Goal: Task Accomplishment & Management: Manage account settings

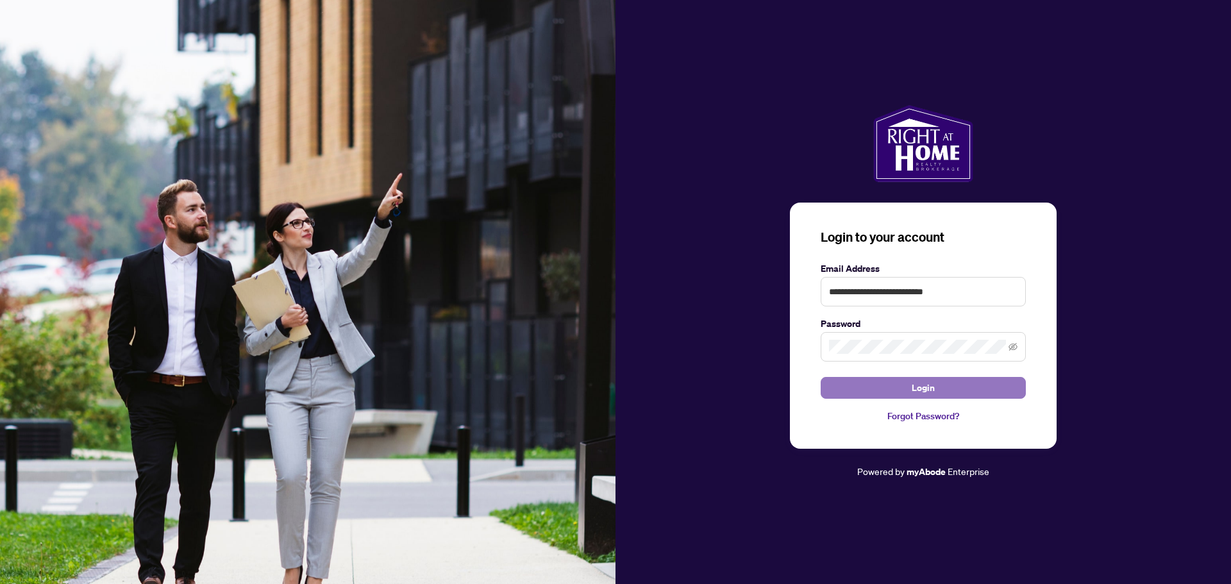
click at [928, 384] on span "Login" at bounding box center [923, 388] width 23 height 21
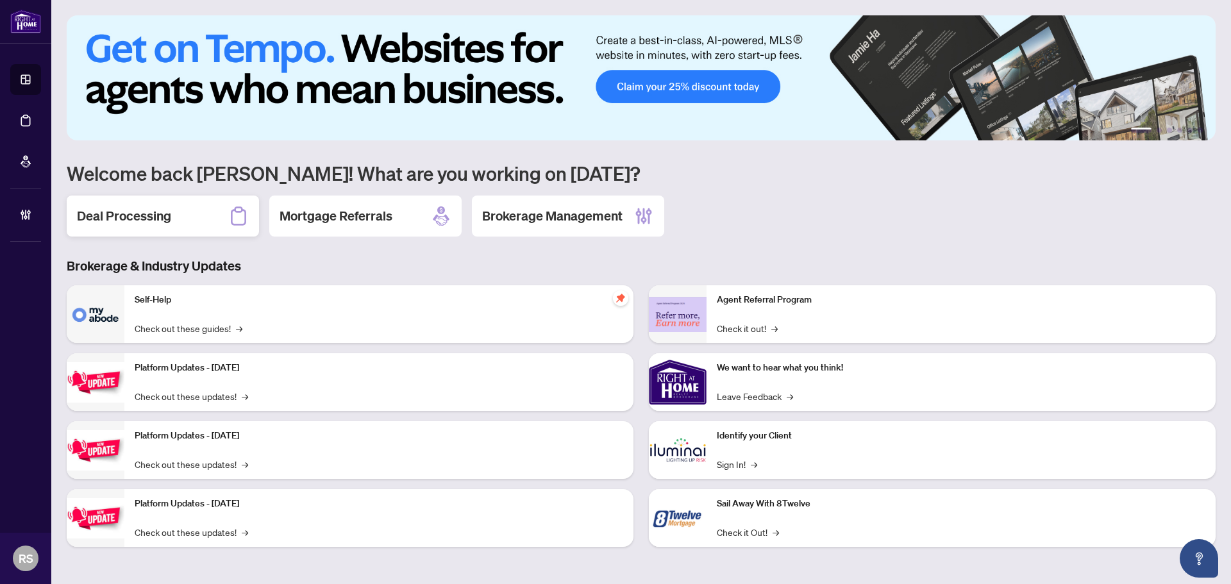
click at [107, 217] on h2 "Deal Processing" at bounding box center [124, 216] width 94 height 18
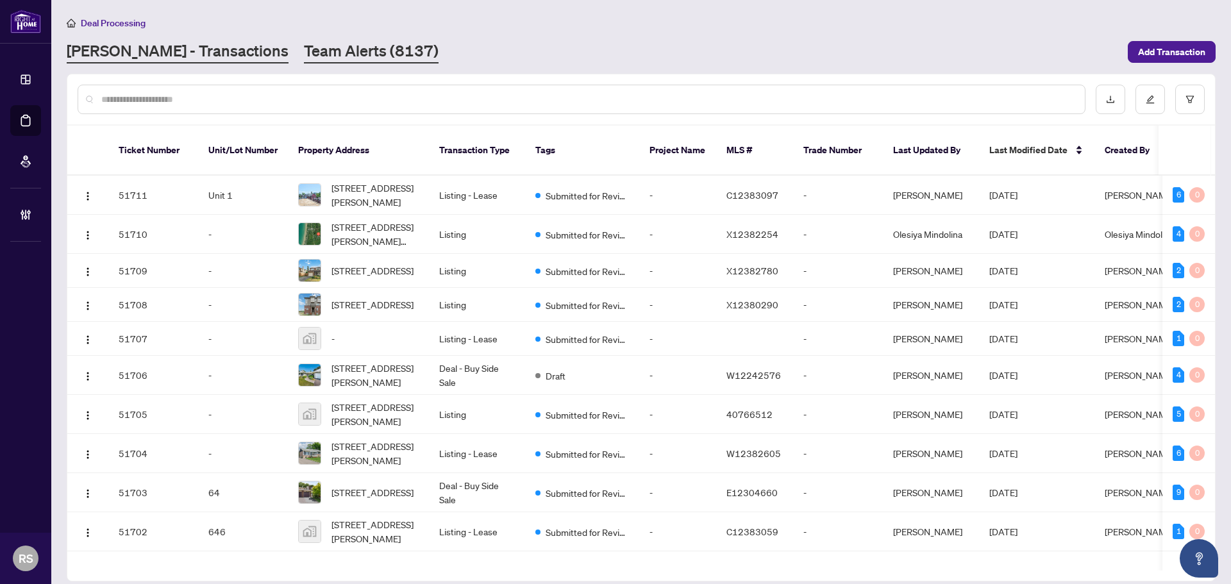
click at [304, 55] on link "Team Alerts (8137)" at bounding box center [371, 51] width 135 height 23
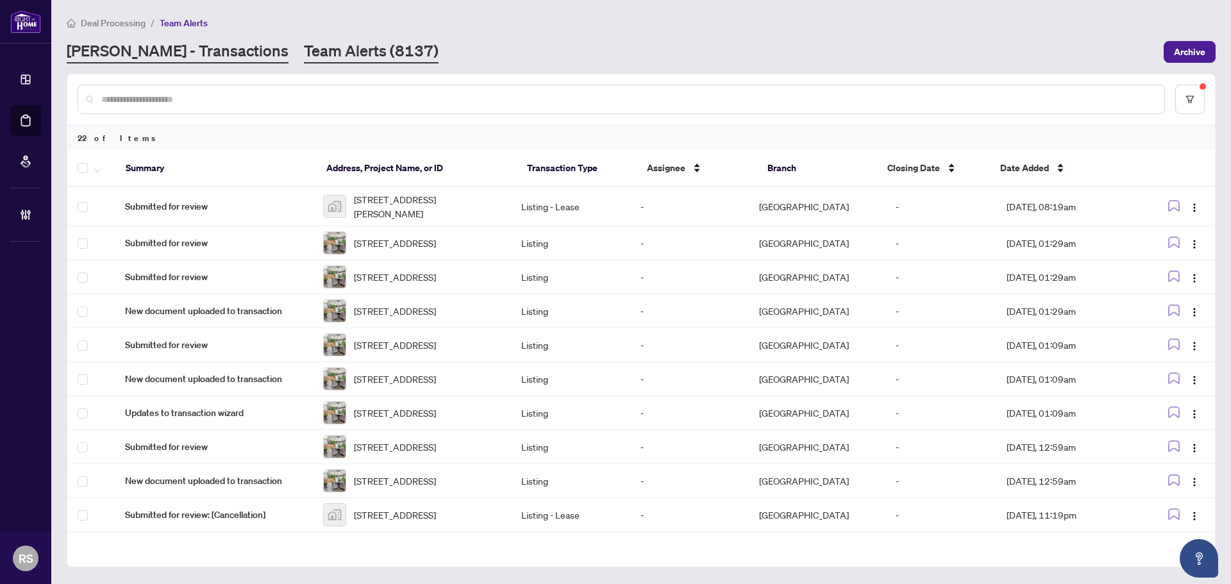
click at [168, 49] on link "[PERSON_NAME] - Transactions" at bounding box center [178, 51] width 222 height 23
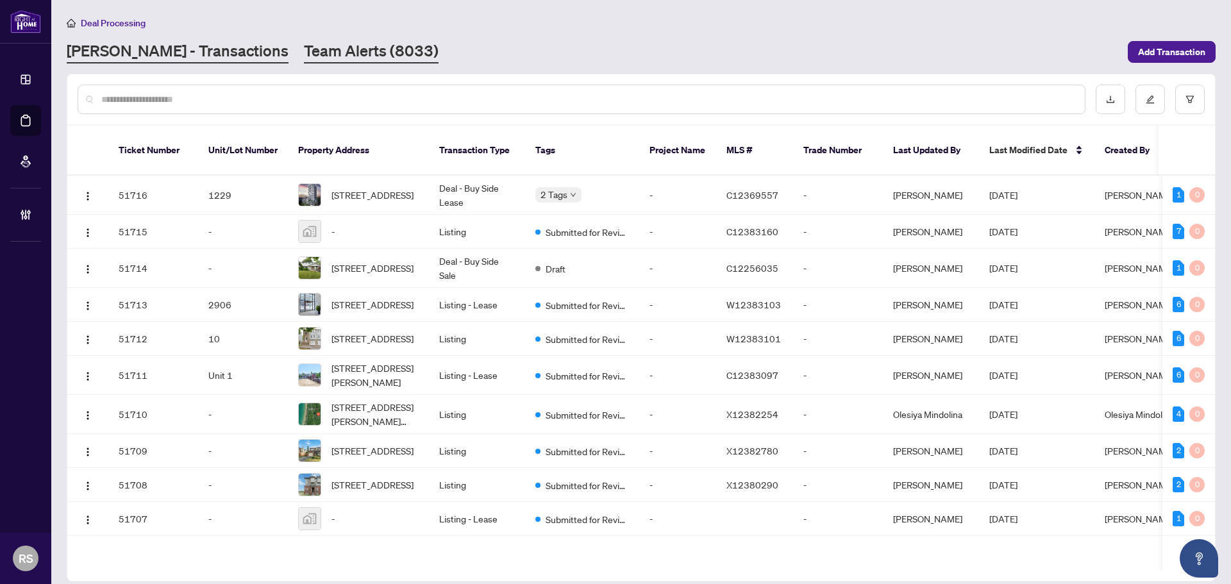
click at [304, 54] on link "Team Alerts (8033)" at bounding box center [371, 51] width 135 height 23
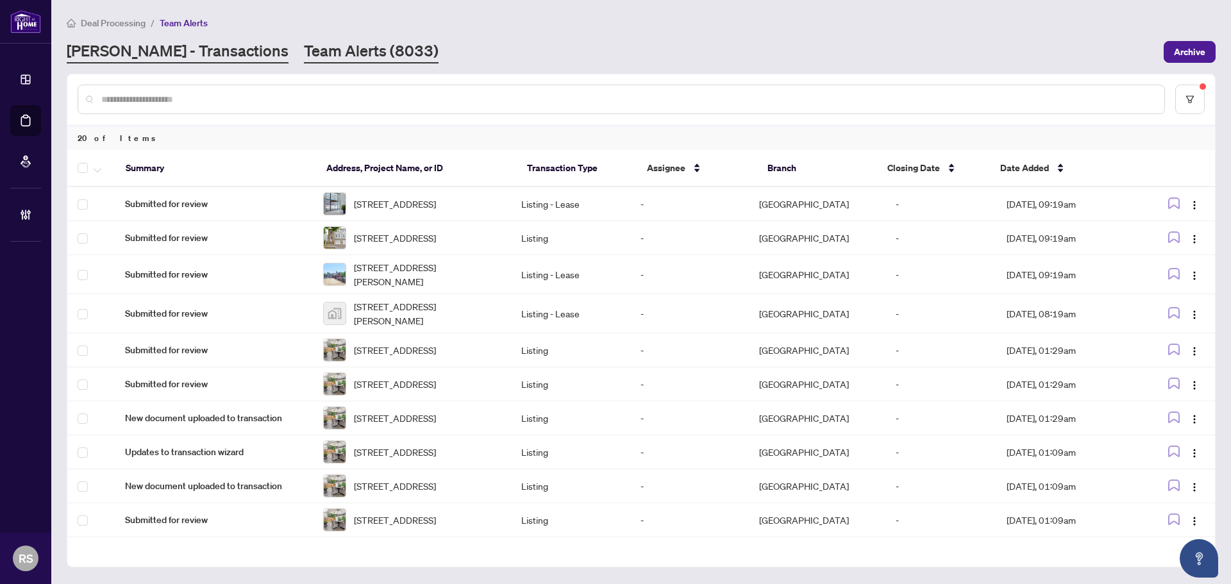
click at [151, 53] on link "[PERSON_NAME] - Transactions" at bounding box center [178, 51] width 222 height 23
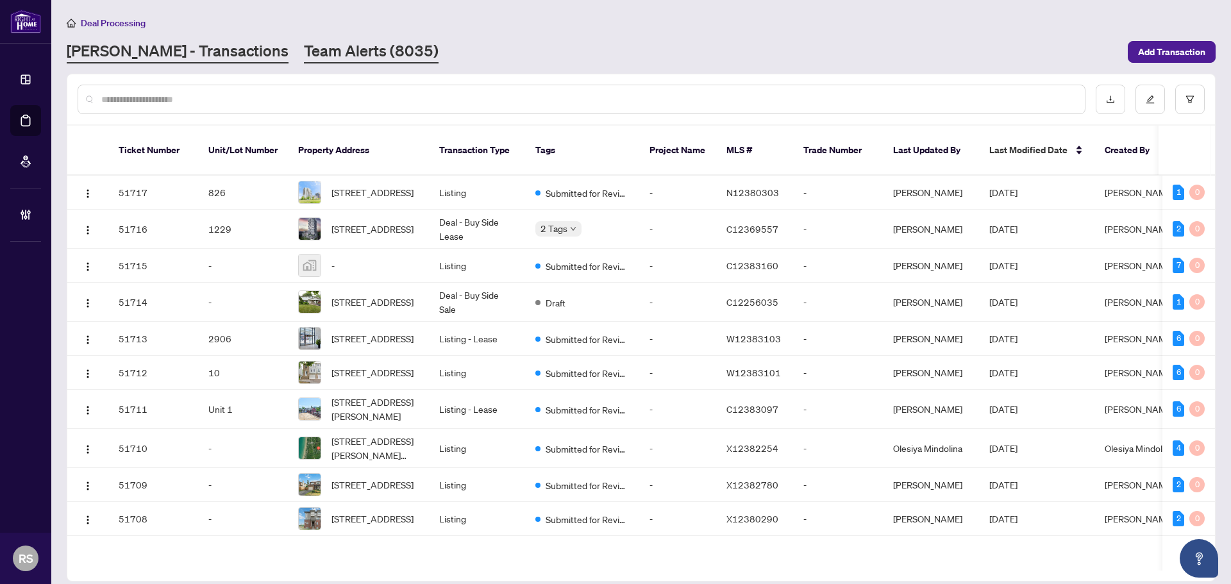
click at [304, 54] on link "Team Alerts (8035)" at bounding box center [371, 51] width 135 height 23
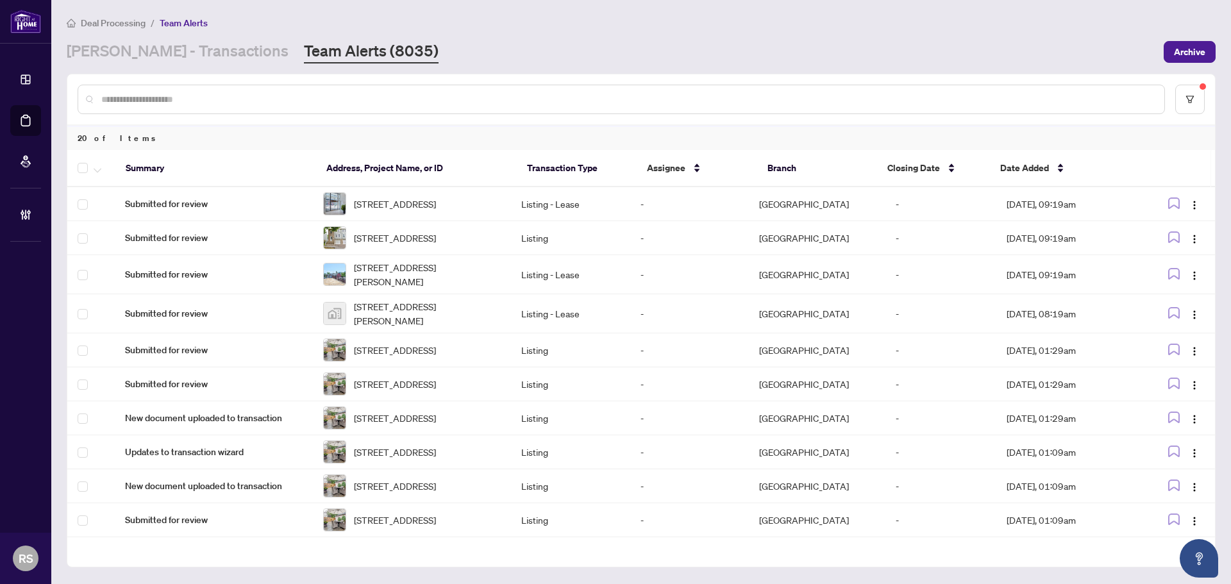
click at [1181, 21] on div "Deal Processing / Team Alerts" at bounding box center [641, 22] width 1149 height 15
click at [131, 52] on link "[PERSON_NAME] - Transactions" at bounding box center [178, 51] width 222 height 23
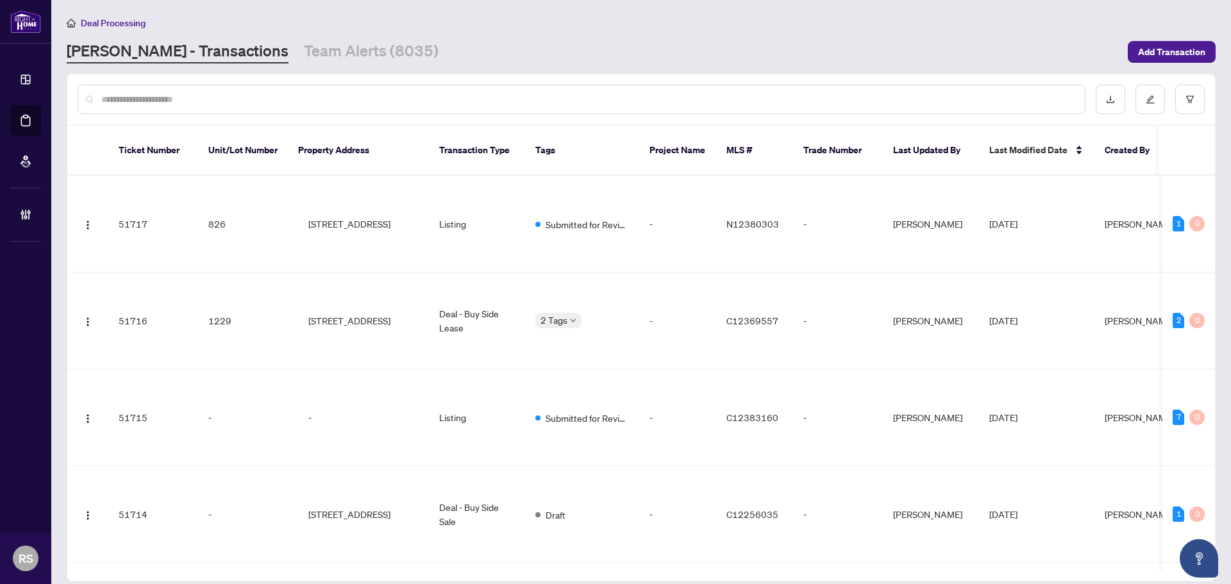
click at [146, 103] on input "text" at bounding box center [587, 99] width 973 height 14
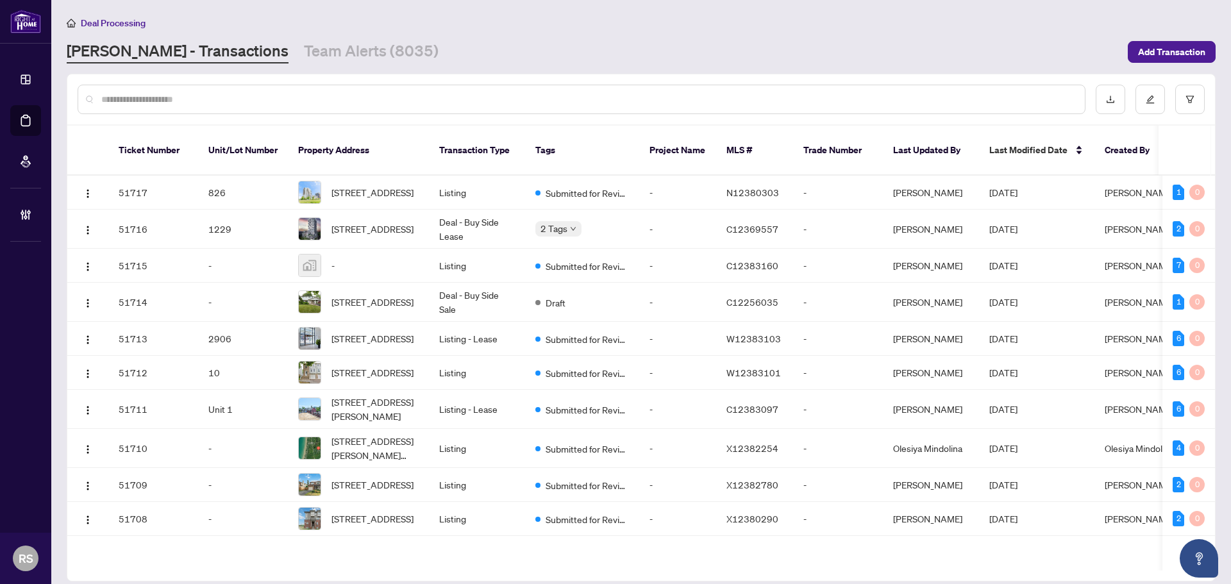
paste input "**********"
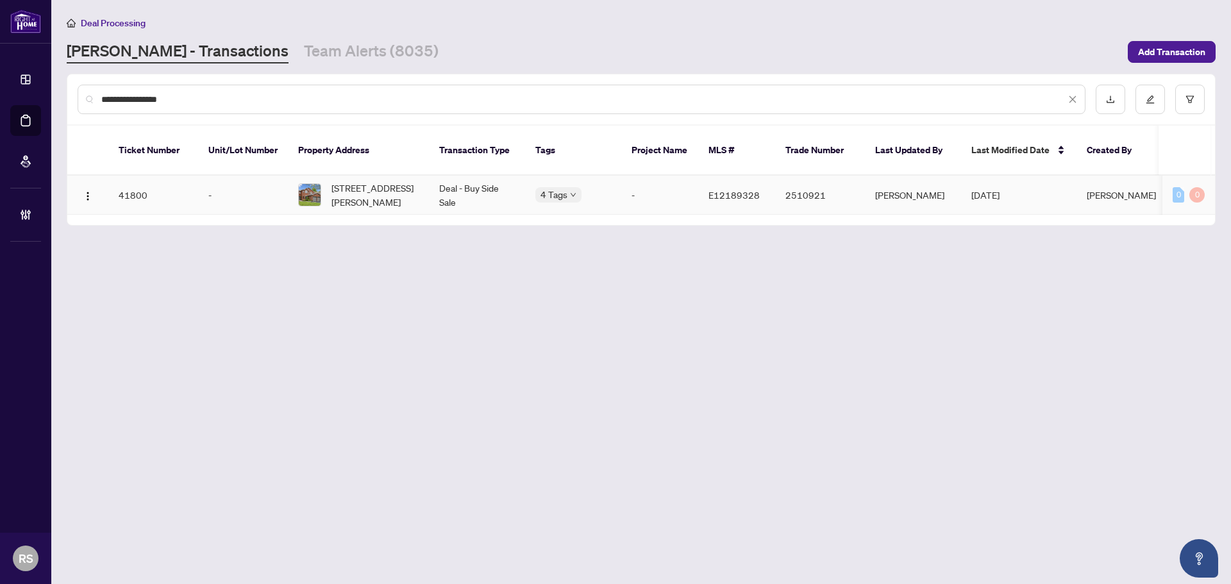
type input "**********"
click at [364, 186] on span "[STREET_ADDRESS][PERSON_NAME]" at bounding box center [374, 195] width 87 height 28
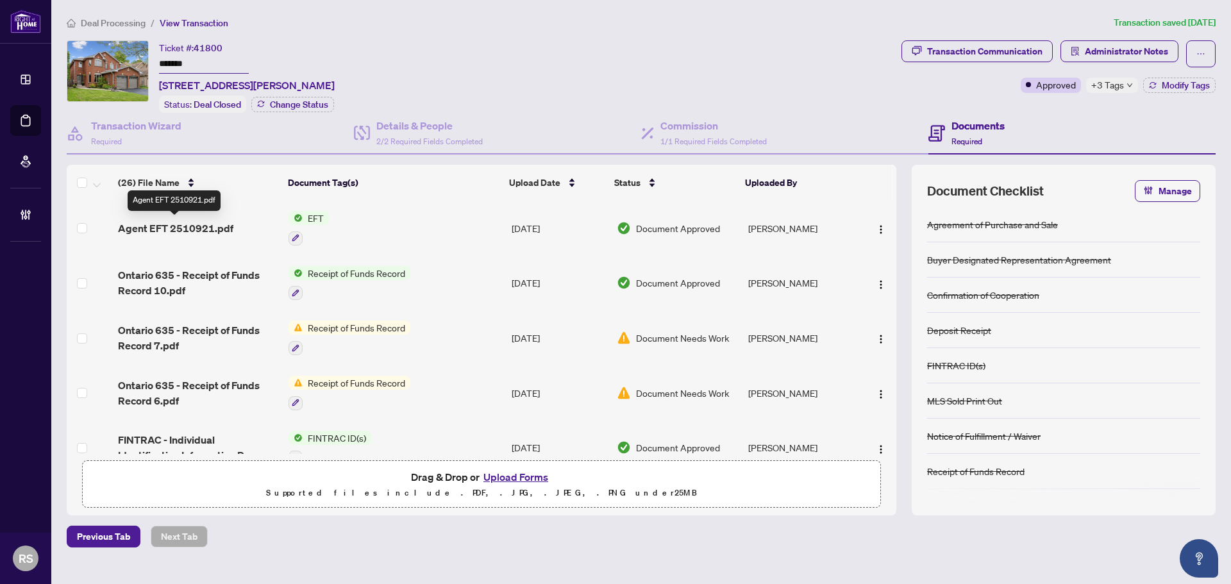
click at [204, 227] on span "Agent EFT 2510921.pdf" at bounding box center [175, 228] width 115 height 15
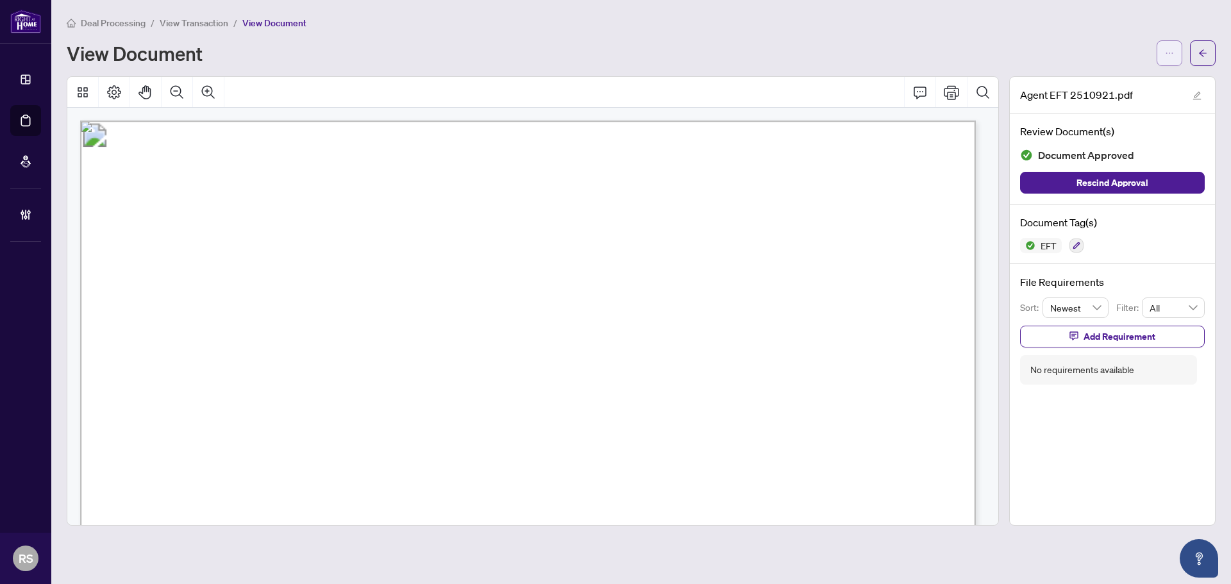
click at [1161, 54] on button "button" at bounding box center [1169, 53] width 26 height 26
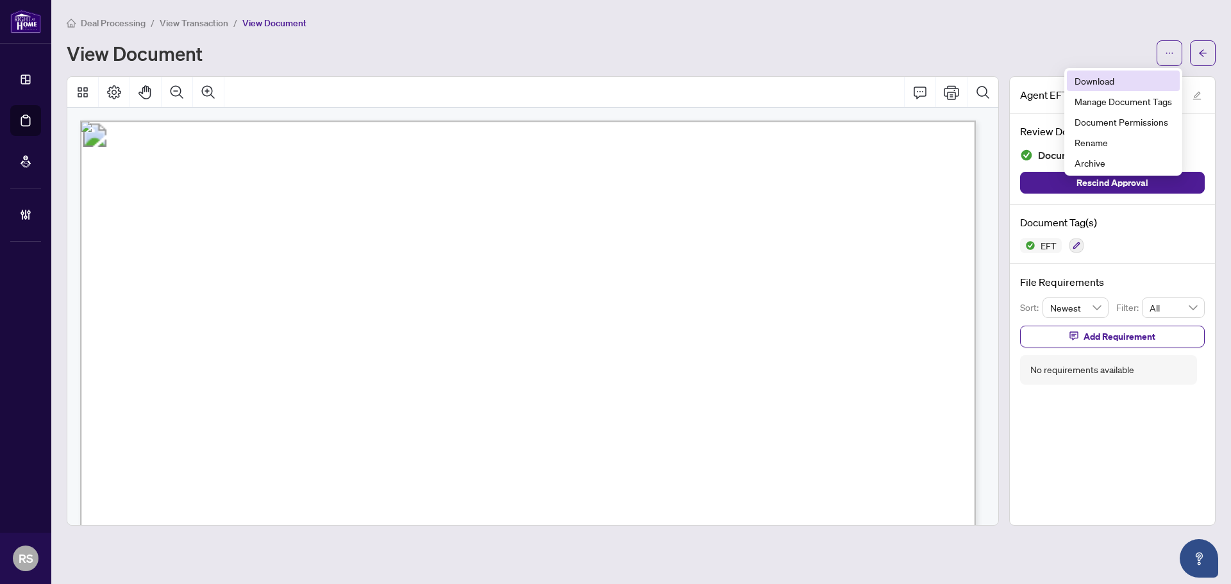
click at [1095, 81] on span "Download" at bounding box center [1122, 81] width 97 height 14
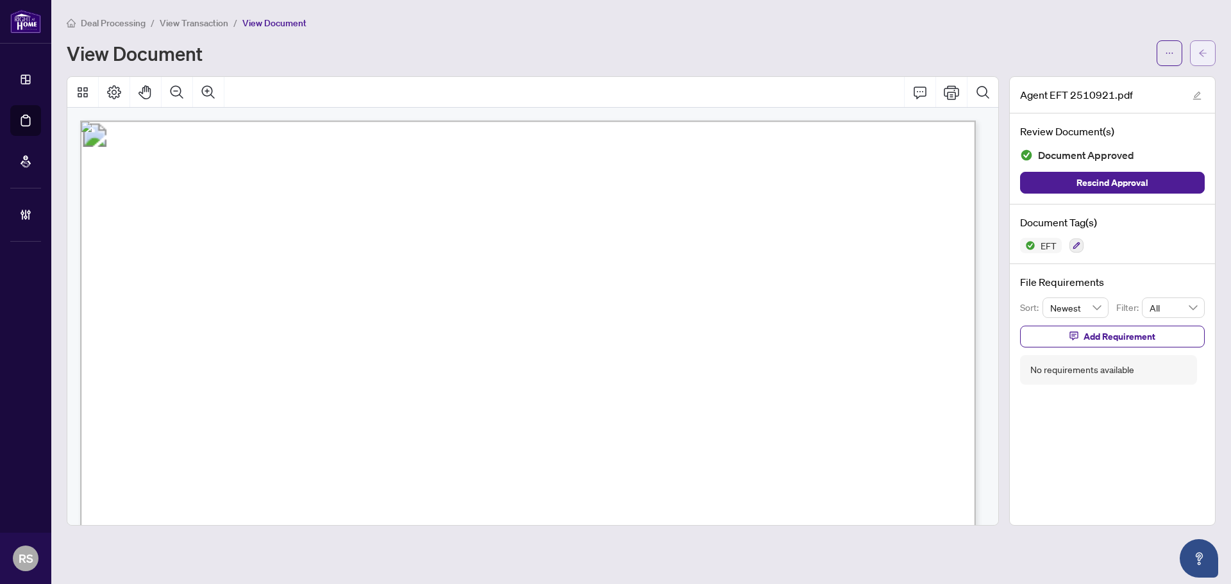
click at [1201, 50] on icon "arrow-left" at bounding box center [1202, 53] width 9 height 9
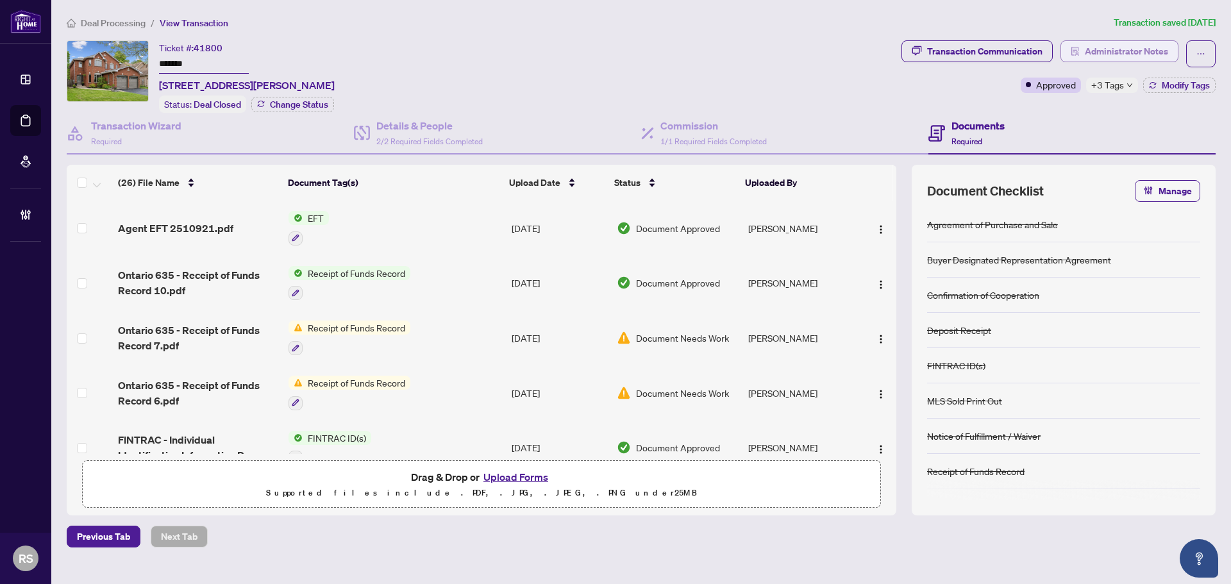
click at [1113, 53] on span "Administrator Notes" at bounding box center [1126, 51] width 83 height 21
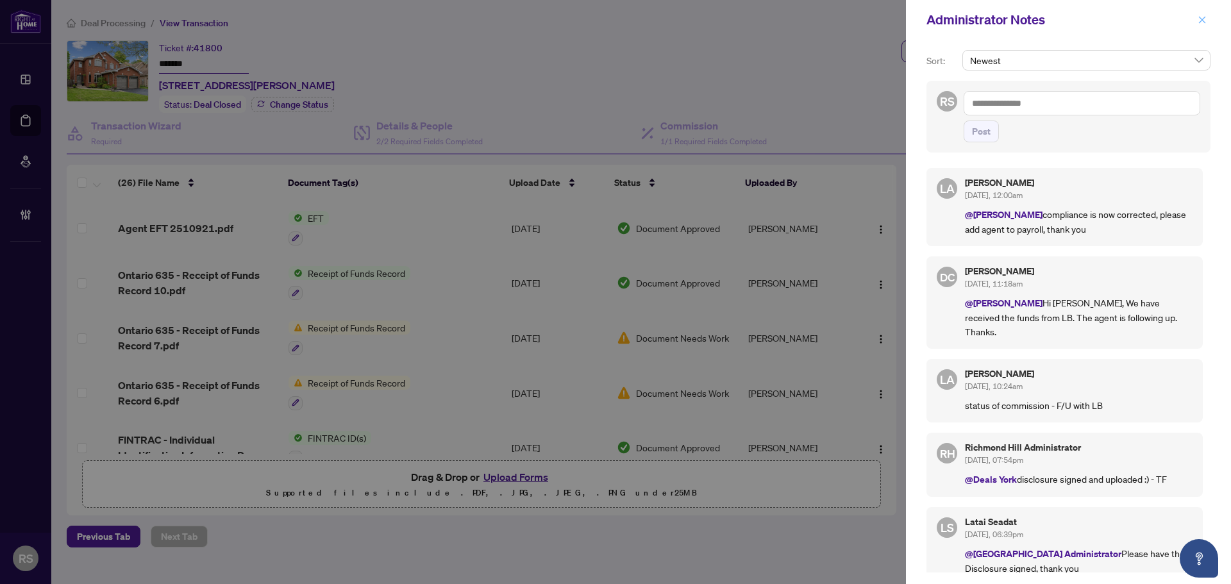
click at [1203, 22] on icon "close" at bounding box center [1202, 19] width 7 height 7
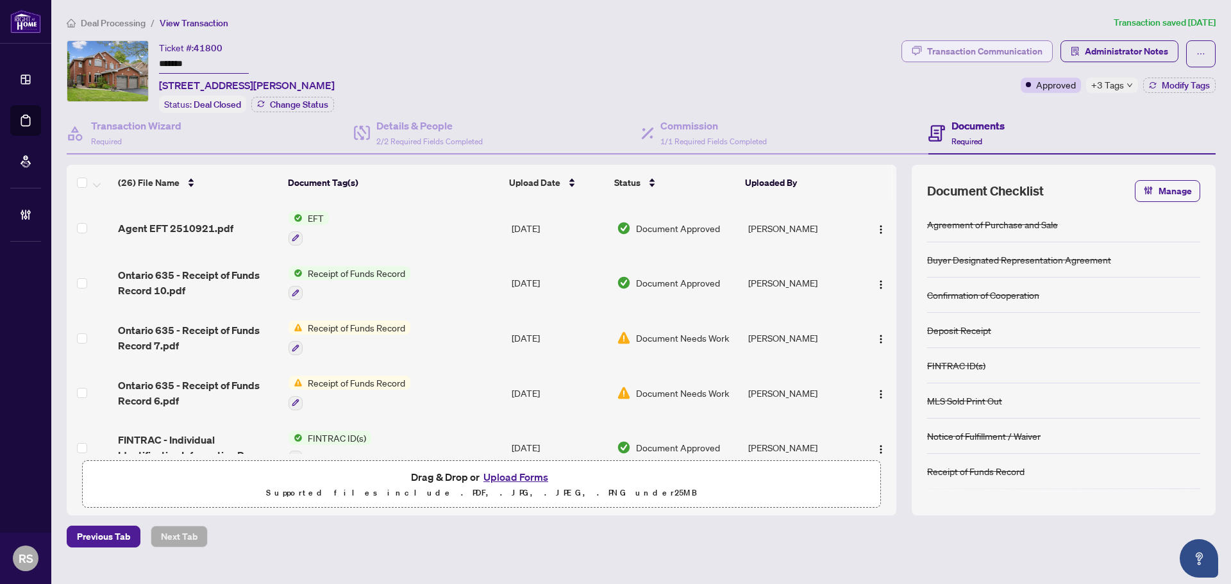
click at [1000, 53] on div "Transaction Communication" at bounding box center [984, 51] width 115 height 21
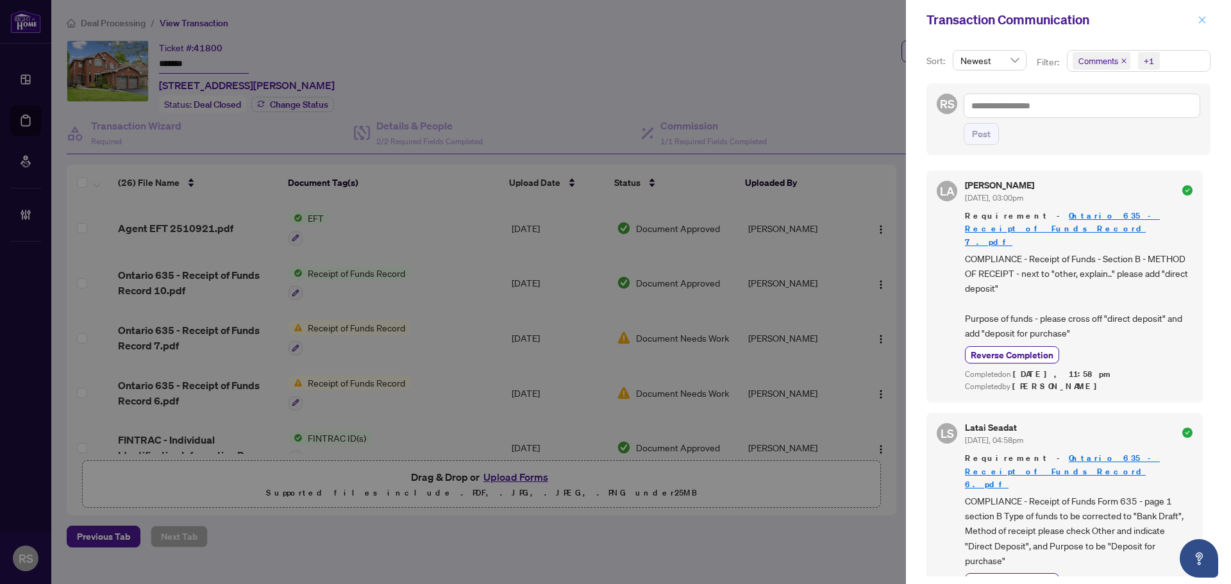
click at [1203, 22] on icon "close" at bounding box center [1201, 19] width 9 height 9
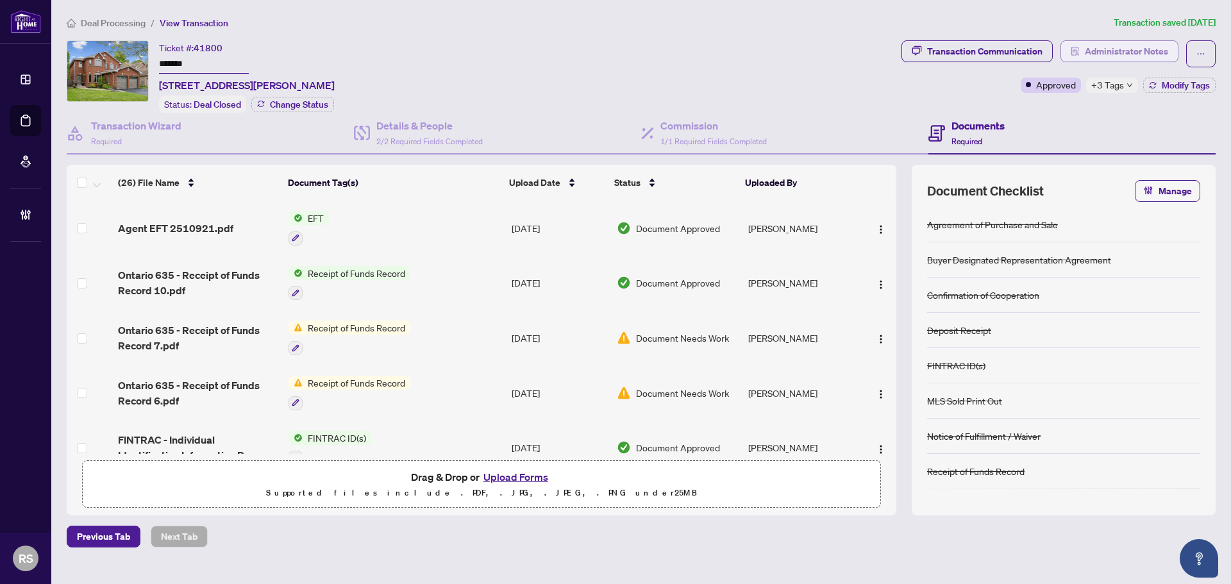
click at [1119, 52] on span "Administrator Notes" at bounding box center [1126, 51] width 83 height 21
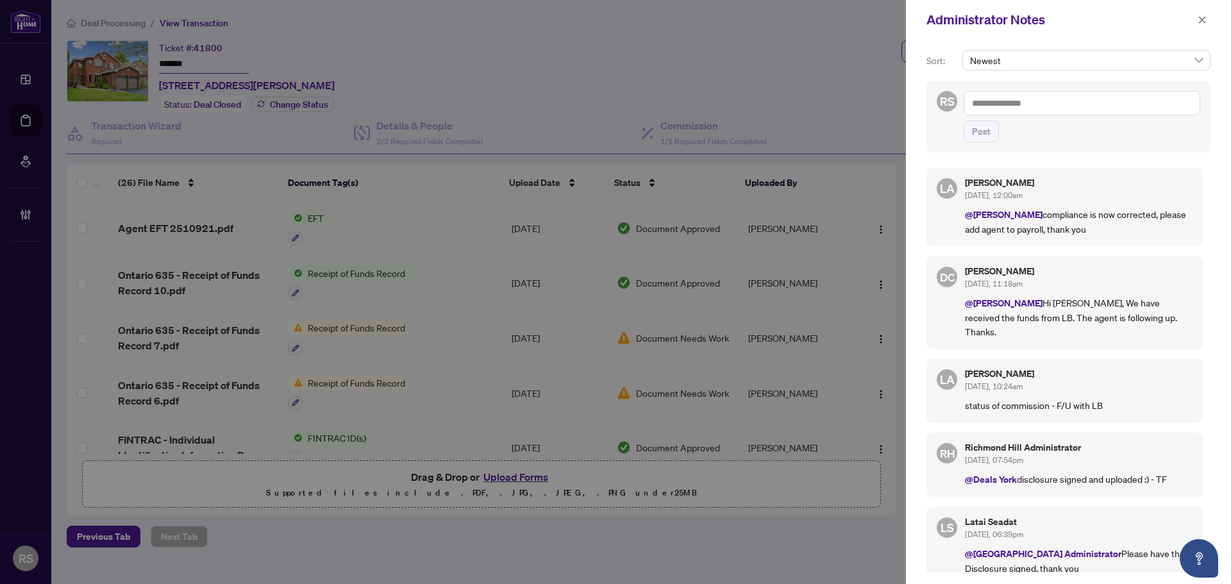
click at [1036, 102] on textarea at bounding box center [1081, 103] width 237 height 24
click at [1022, 115] on b "[PERSON_NAME]" at bounding box center [1035, 112] width 69 height 12
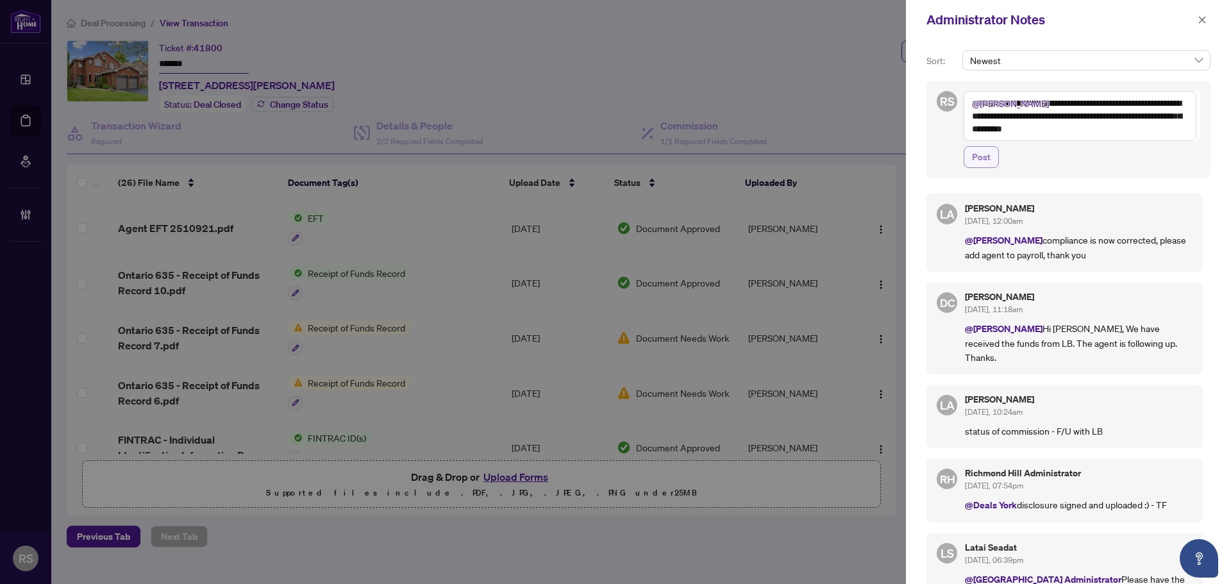
type textarea "**********"
click at [974, 160] on span "Post" at bounding box center [981, 157] width 19 height 21
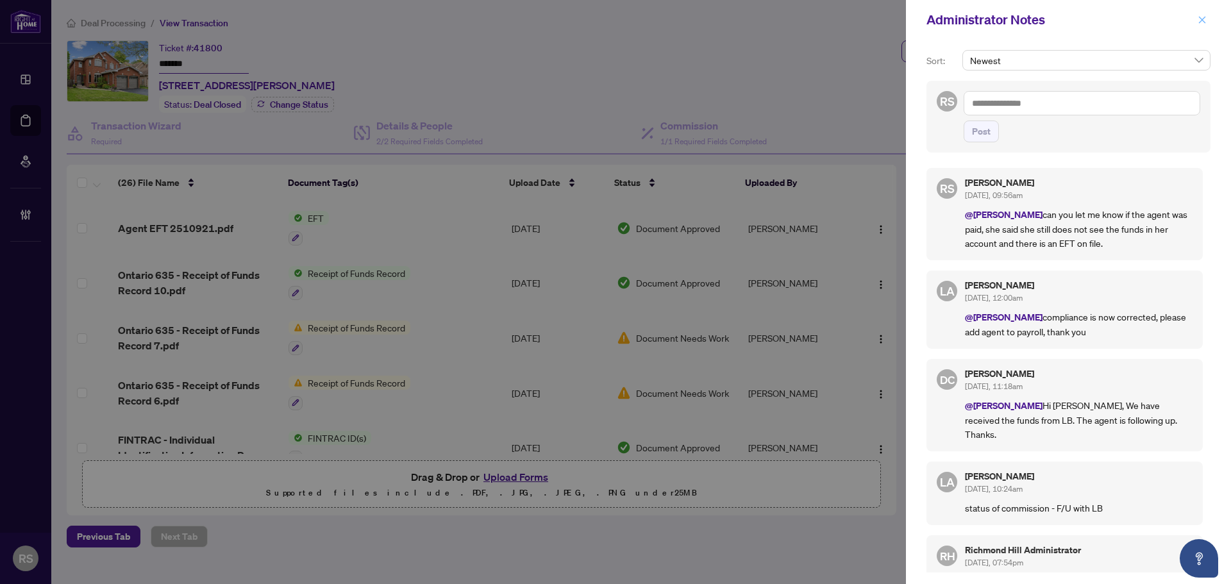
click at [1203, 20] on icon "close" at bounding box center [1201, 19] width 9 height 9
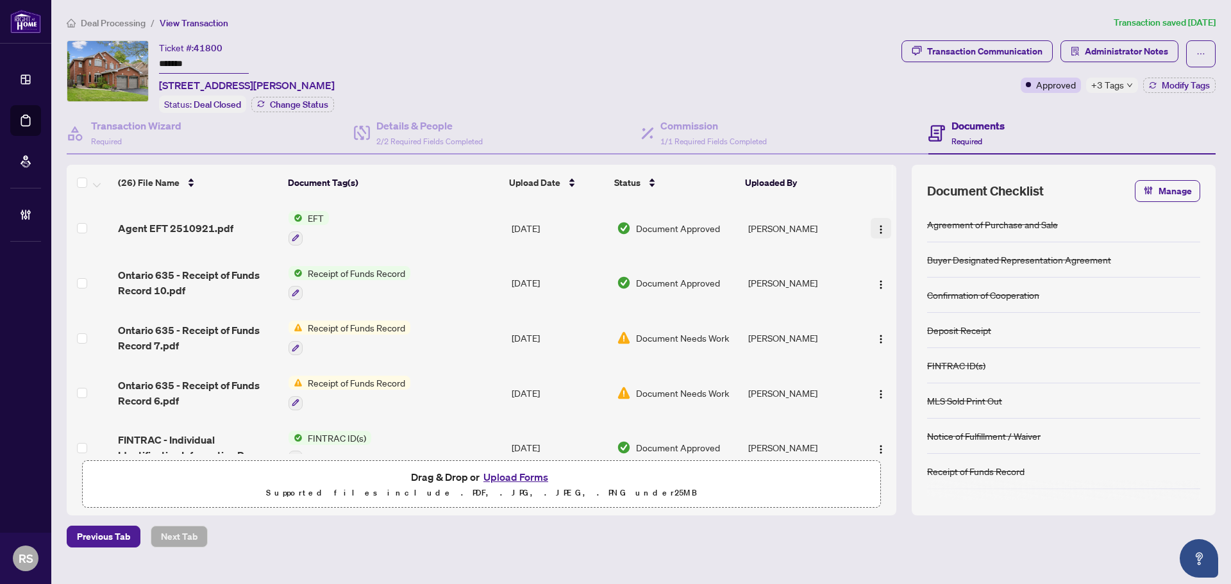
click at [876, 229] on img "button" at bounding box center [881, 229] width 10 height 10
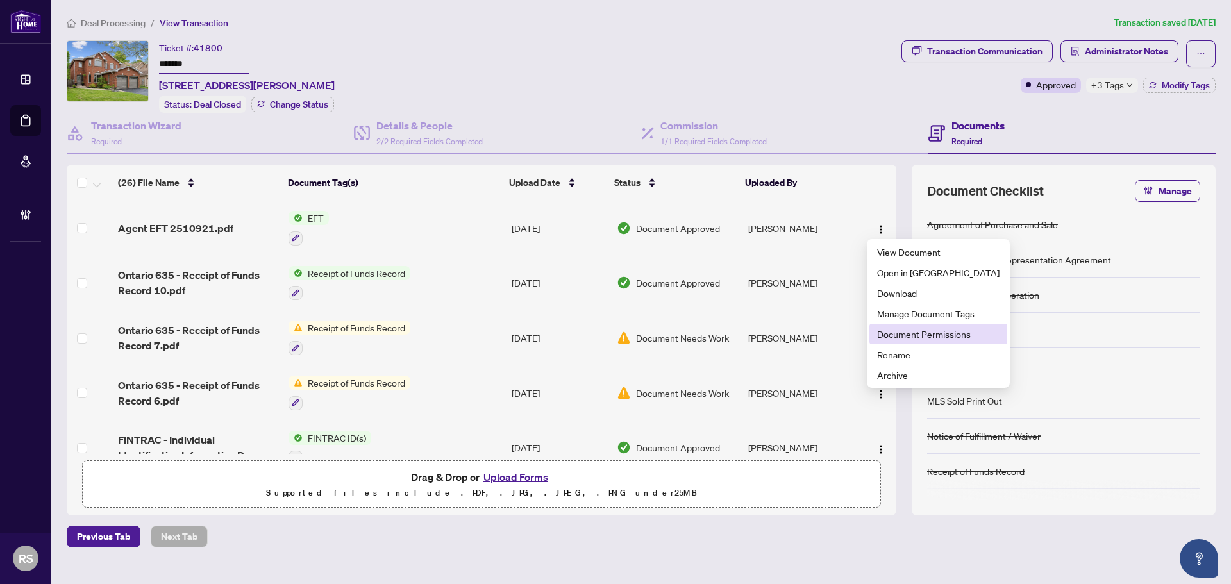
click at [889, 337] on span "Document Permissions" at bounding box center [938, 334] width 122 height 14
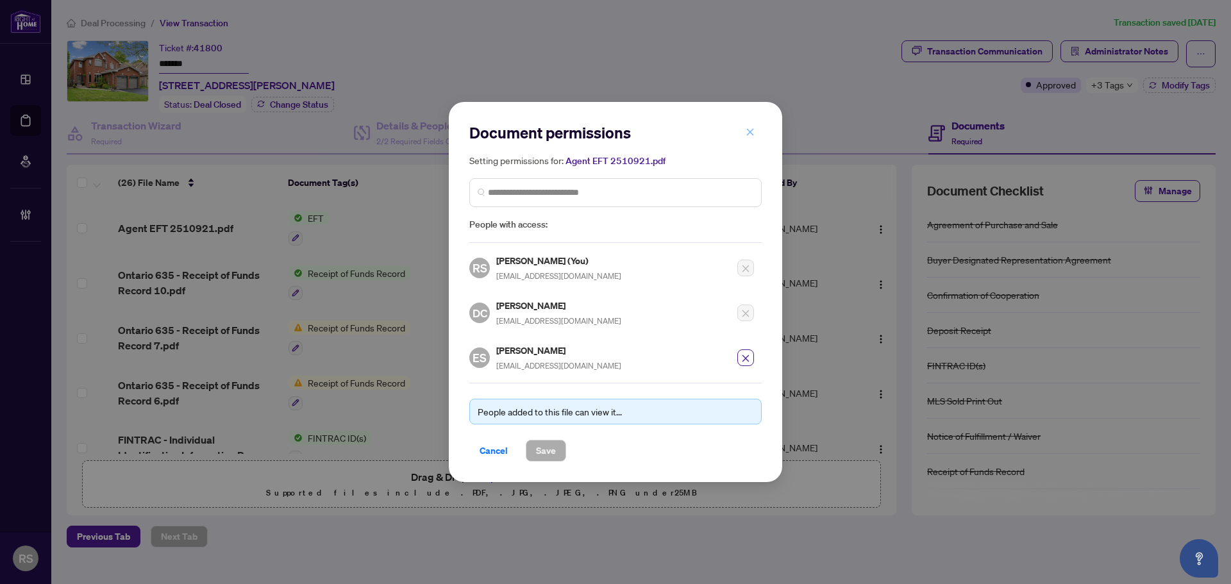
click at [751, 134] on icon "close" at bounding box center [750, 132] width 9 height 9
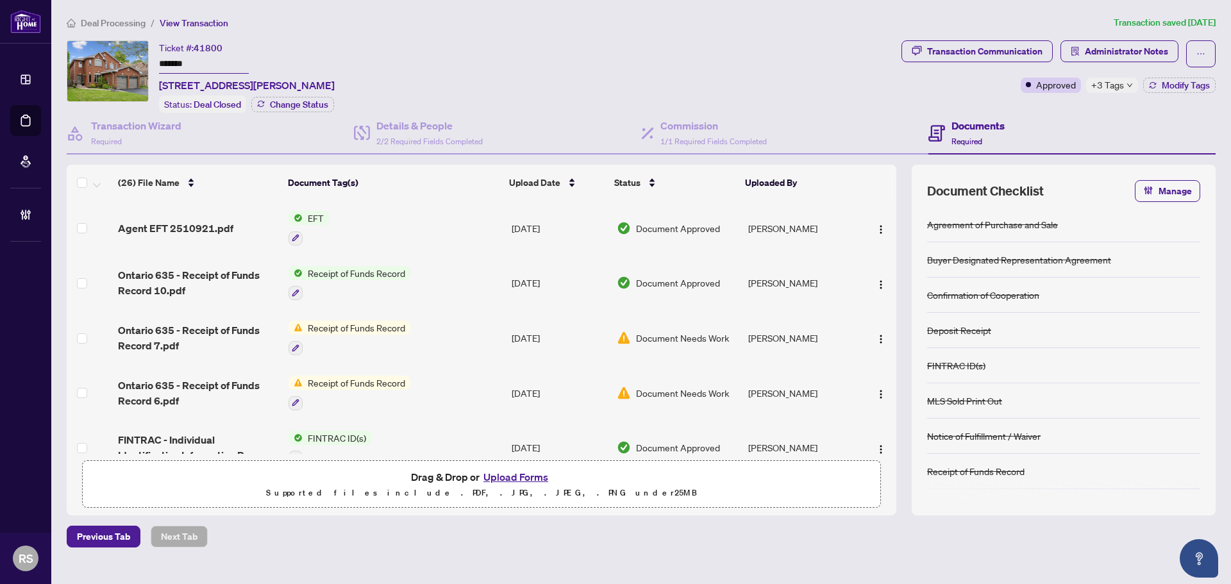
click at [97, 21] on span "Deal Processing" at bounding box center [113, 23] width 65 height 12
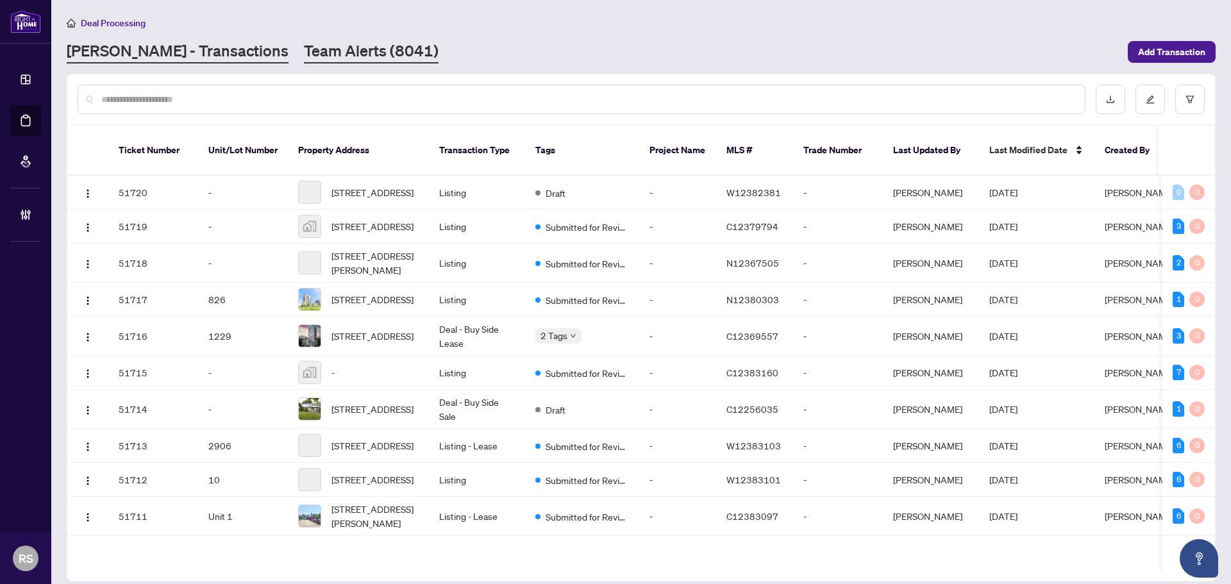
click at [304, 52] on link "Team Alerts (8041)" at bounding box center [371, 51] width 135 height 23
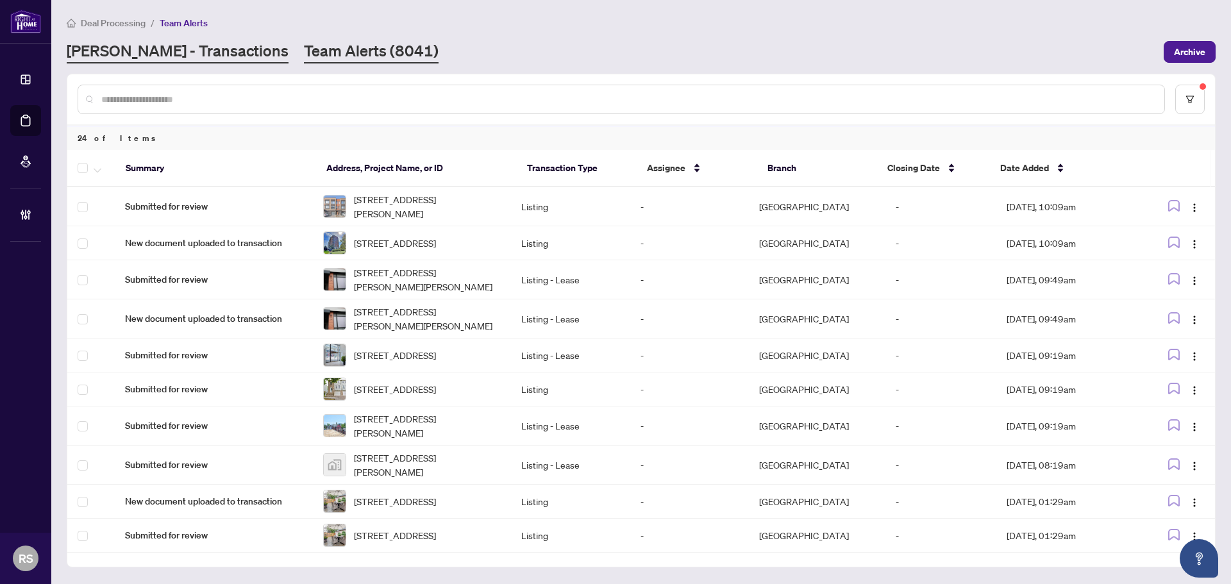
click at [113, 54] on link "[PERSON_NAME] - Transactions" at bounding box center [178, 51] width 222 height 23
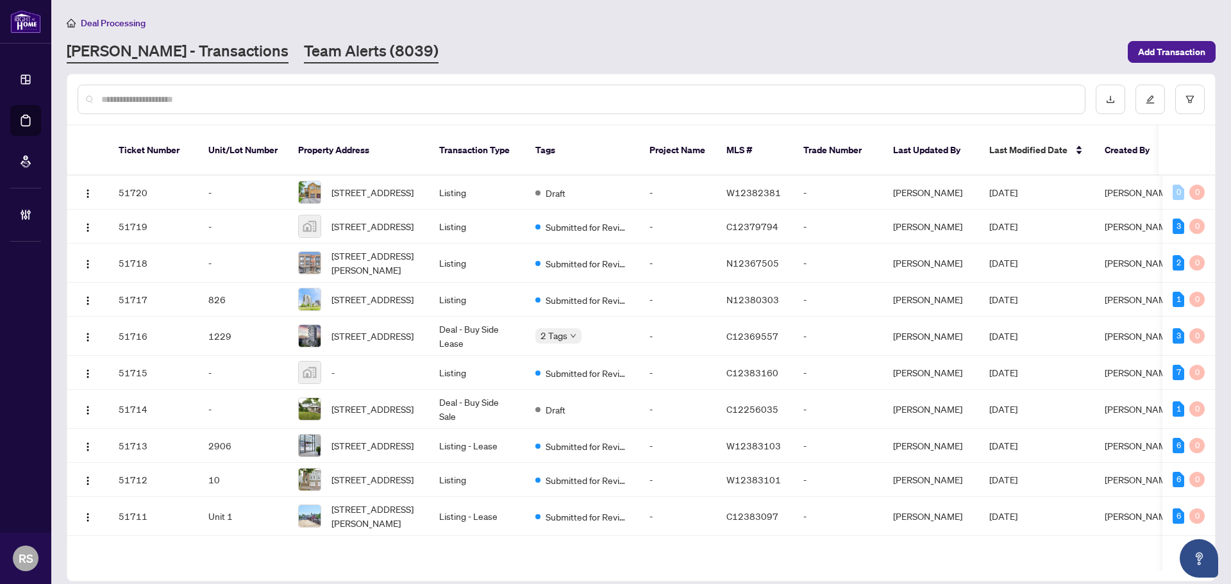
click at [304, 51] on link "Team Alerts (8039)" at bounding box center [371, 51] width 135 height 23
